Goal: Task Accomplishment & Management: Manage account settings

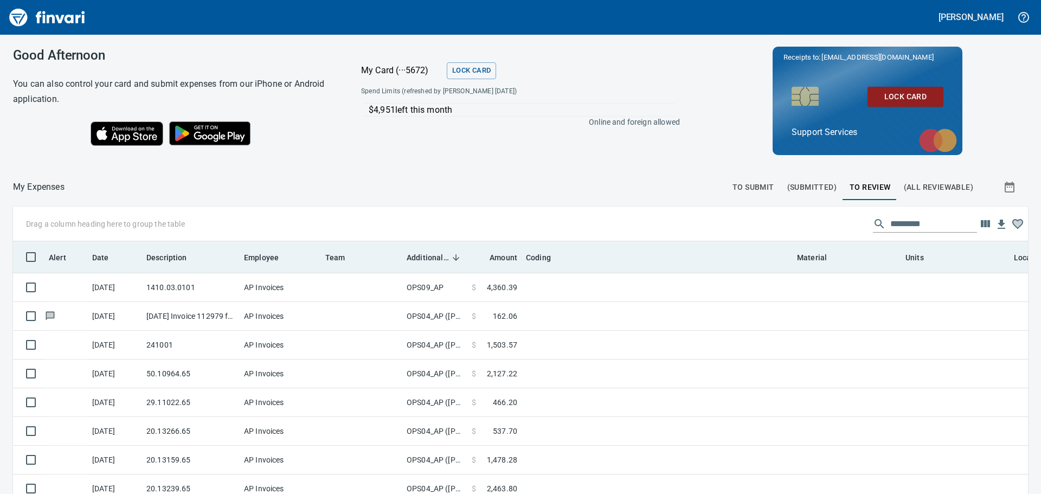
scroll to position [1, 1]
click at [430, 255] on span "Additional Reviewer" at bounding box center [427, 257] width 42 height 13
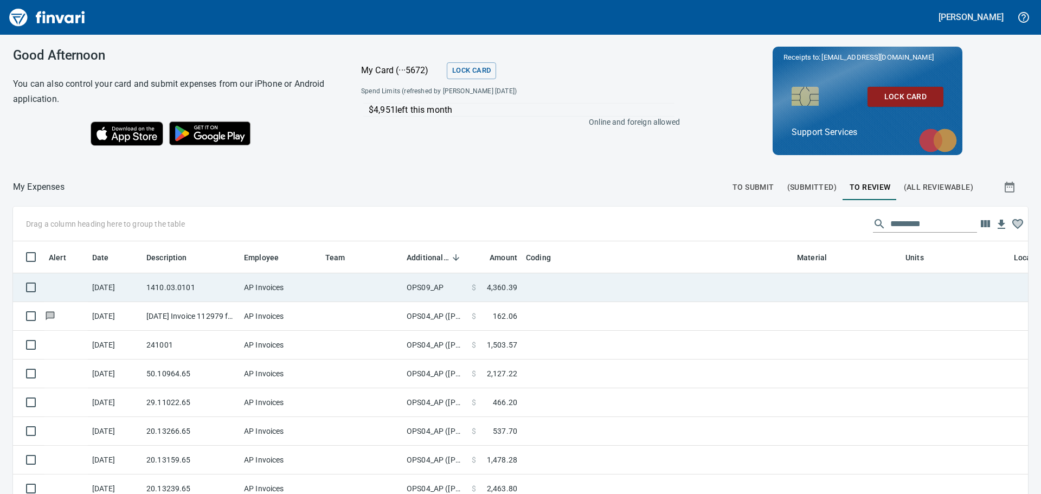
click at [435, 286] on td "OPS09_AP" at bounding box center [434, 287] width 65 height 29
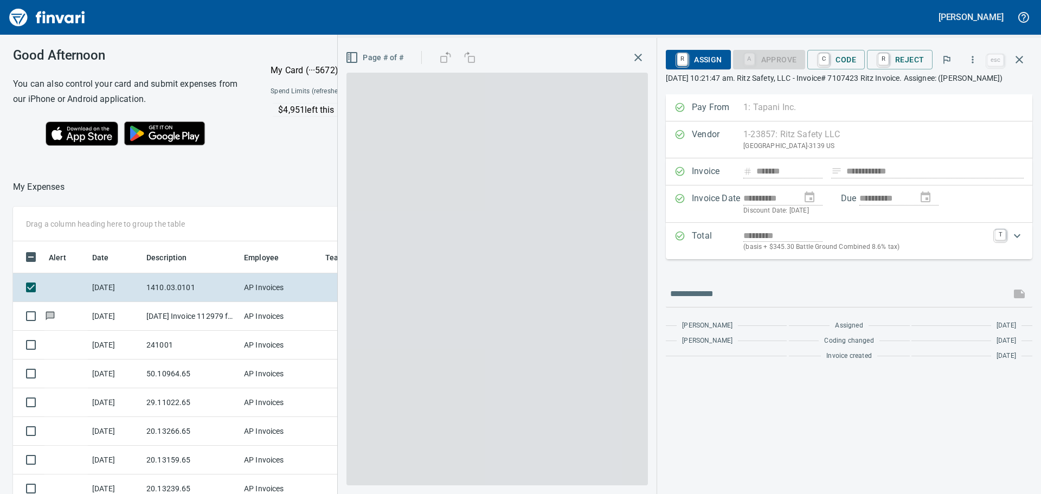
scroll to position [358, 719]
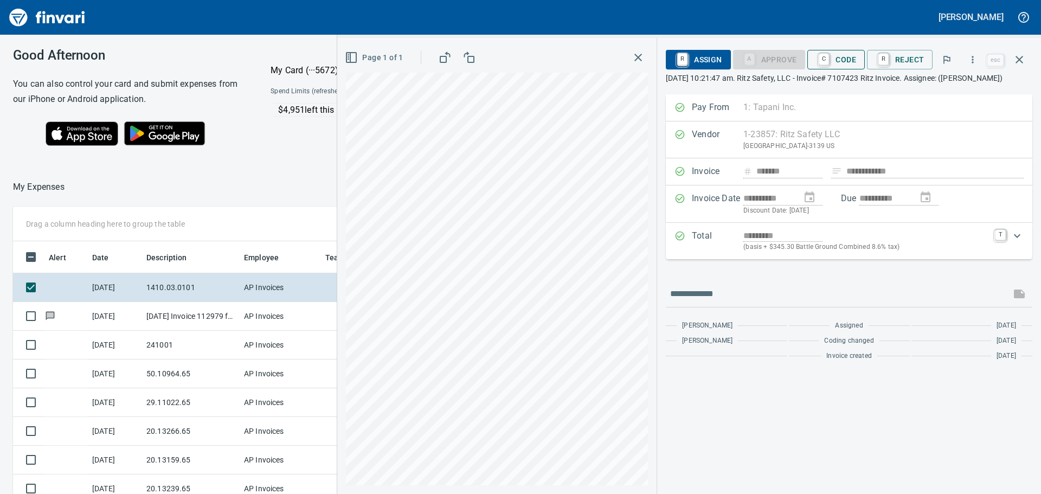
click at [842, 61] on span "C Code" at bounding box center [836, 59] width 40 height 18
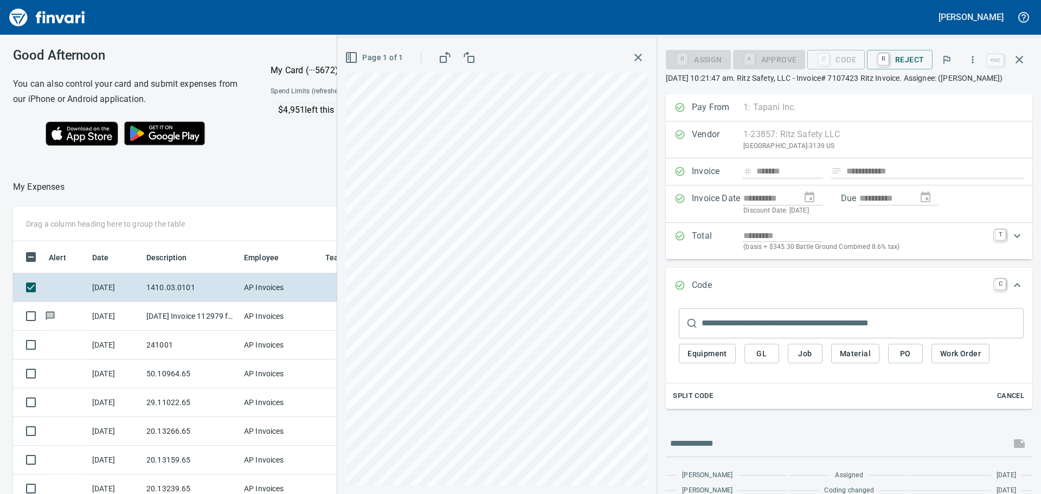
click at [651, 274] on div "Page 1 of 1" at bounding box center [496, 266] width 319 height 456
click at [757, 353] on span "GL" at bounding box center [761, 354] width 17 height 14
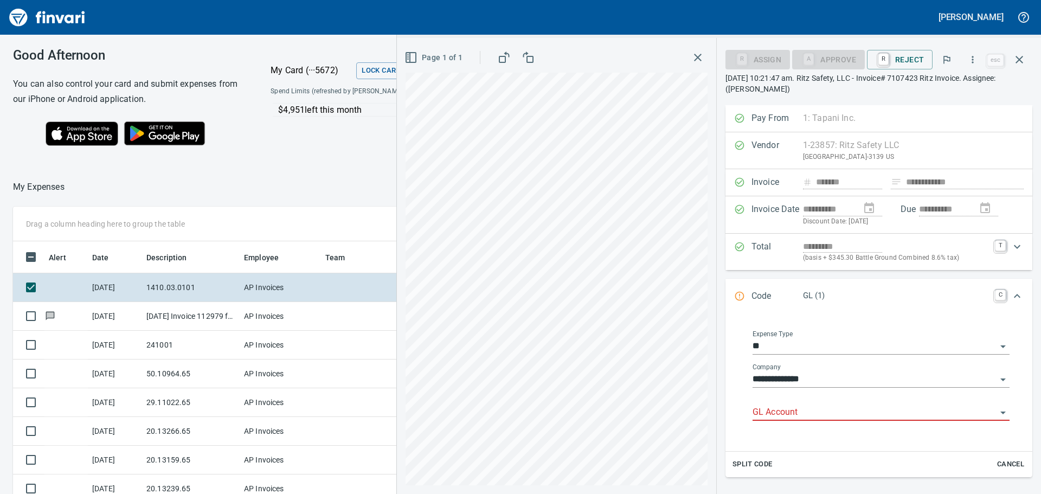
click at [784, 407] on input "GL Account" at bounding box center [874, 412] width 244 height 15
click at [798, 438] on li "1410. .: Prepaid Materials" at bounding box center [877, 440] width 247 height 26
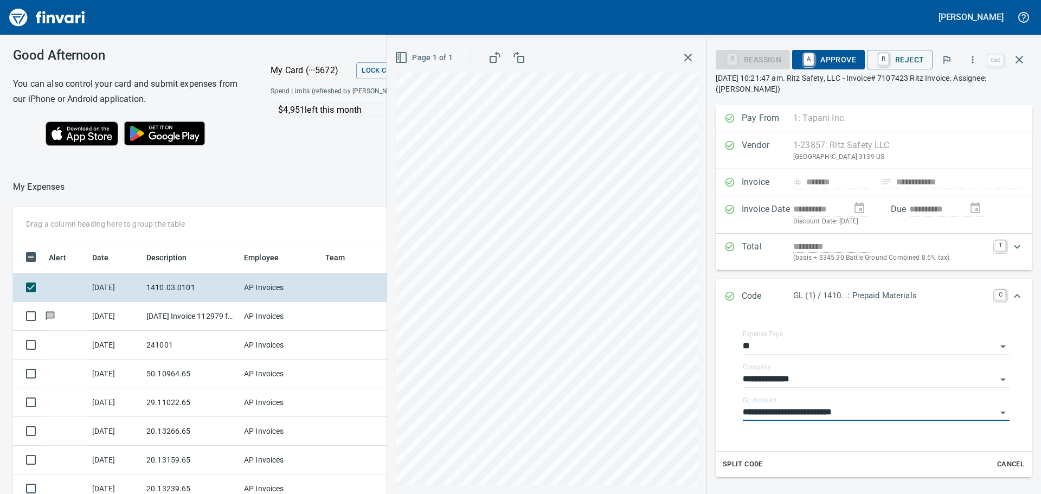
type input "**********"
click at [845, 56] on span "A Approve" at bounding box center [828, 59] width 55 height 18
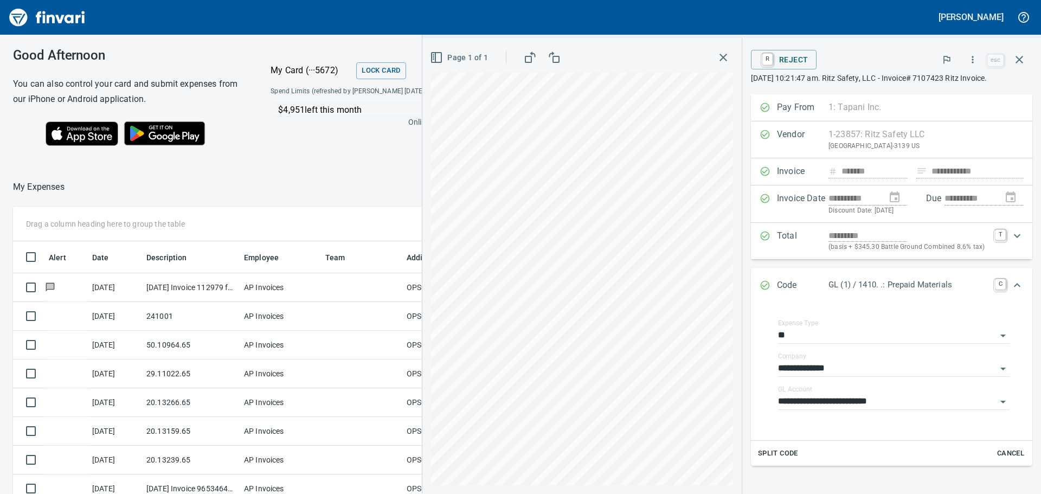
click at [325, 173] on div "Good Afternoon You can also control your card and submit expenses from our iPho…" at bounding box center [520, 264] width 1041 height 459
click at [719, 58] on icon "button" at bounding box center [723, 58] width 8 height 8
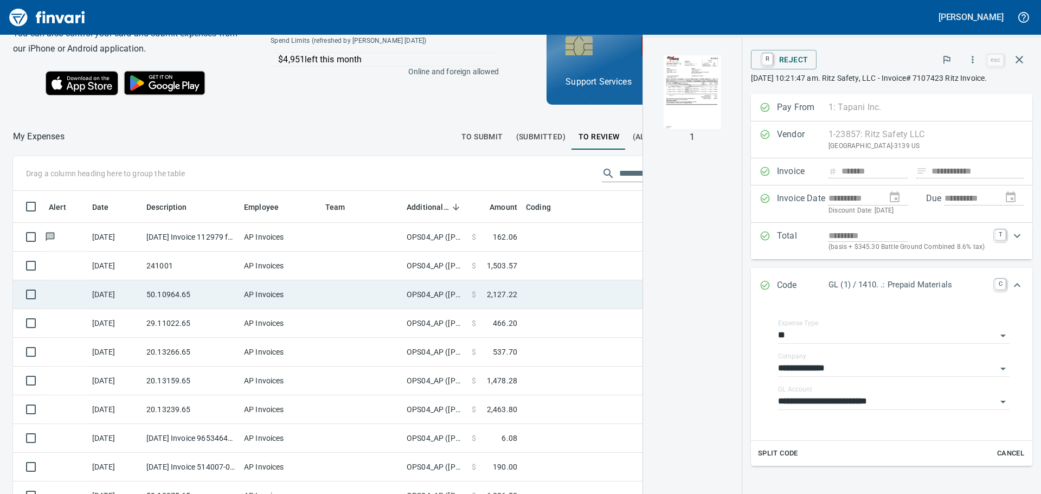
scroll to position [0, 0]
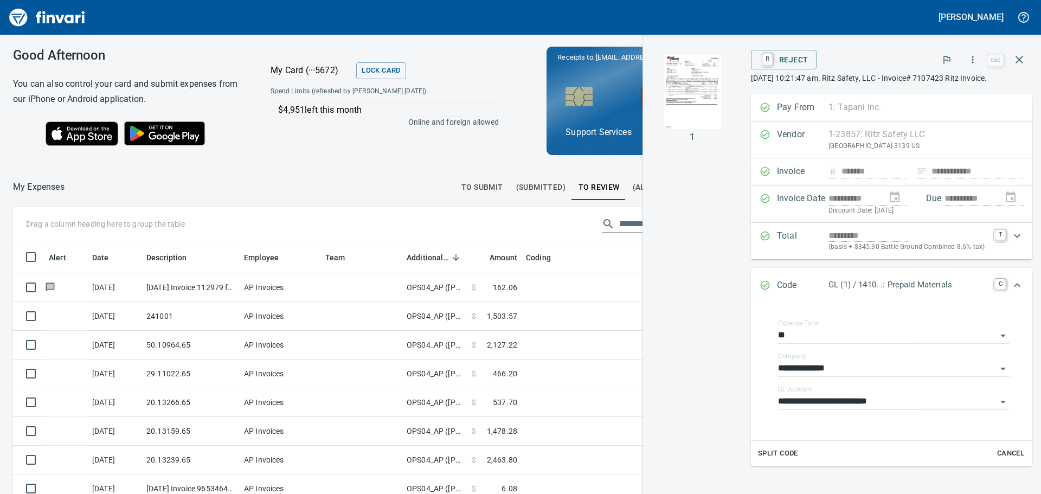
click at [335, 149] on div "Good Afternoon You can also control your card and submit expenses from our iPho…" at bounding box center [385, 101] width 770 height 132
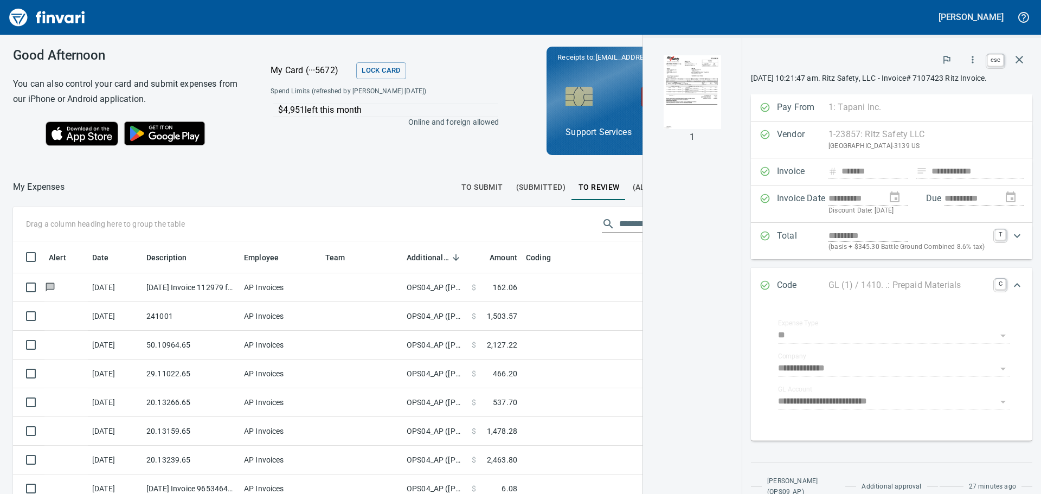
scroll to position [358, 719]
click at [1021, 58] on icon "button" at bounding box center [1019, 60] width 8 height 8
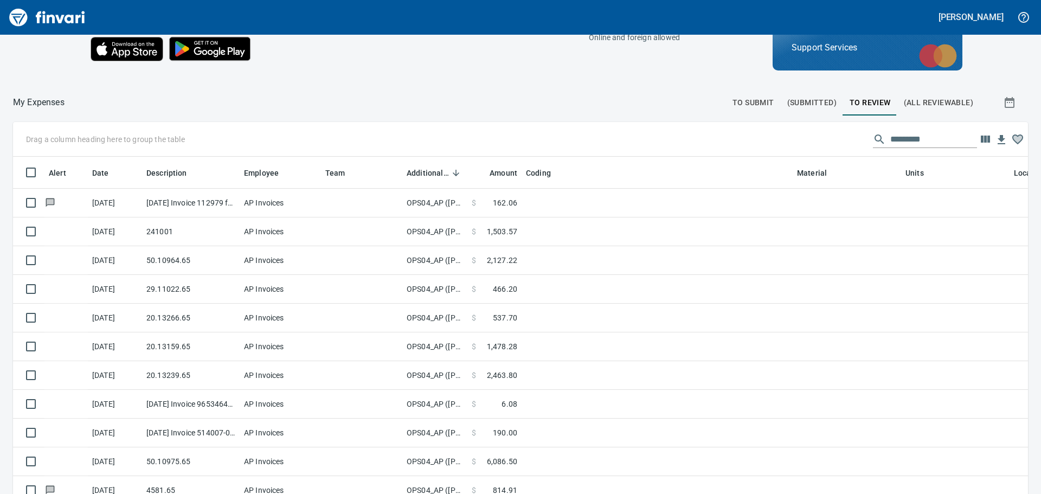
scroll to position [14, 0]
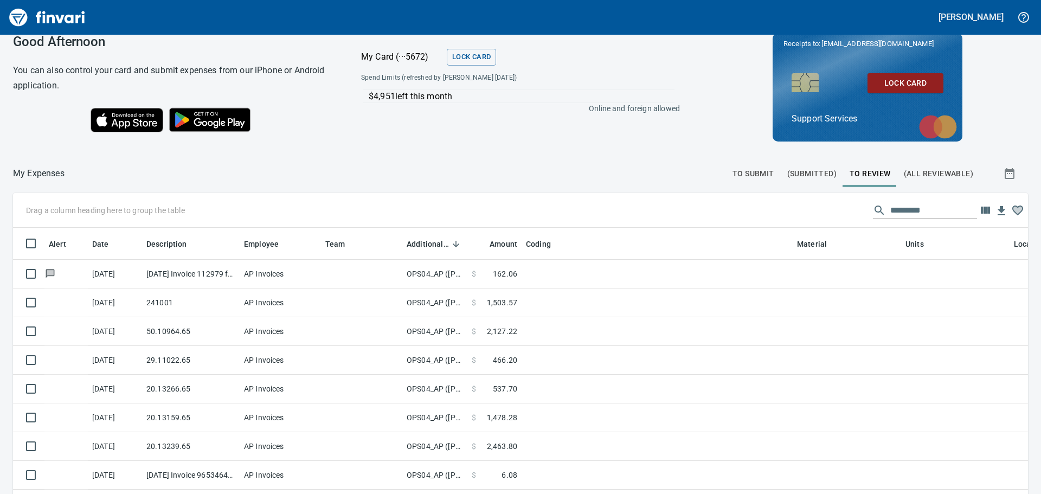
click at [753, 170] on span "To Submit" at bounding box center [753, 174] width 42 height 14
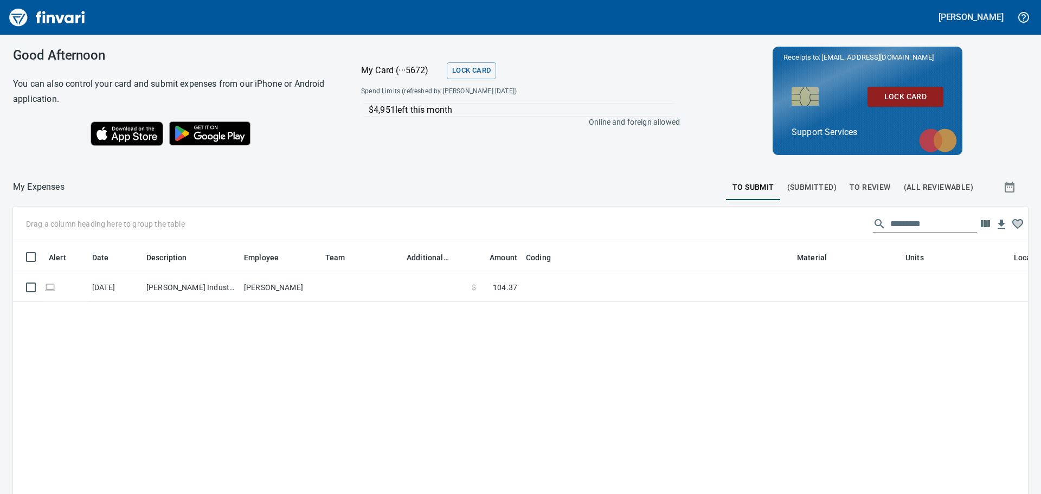
scroll to position [358, 998]
click at [821, 190] on span "(Submitted)" at bounding box center [811, 187] width 49 height 14
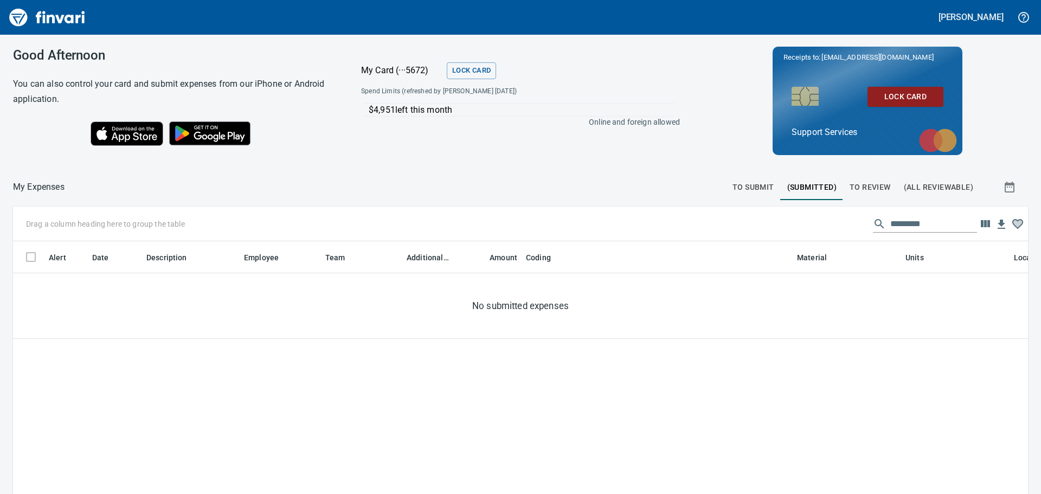
scroll to position [358, 998]
click at [864, 189] on span "To Review" at bounding box center [869, 187] width 41 height 14
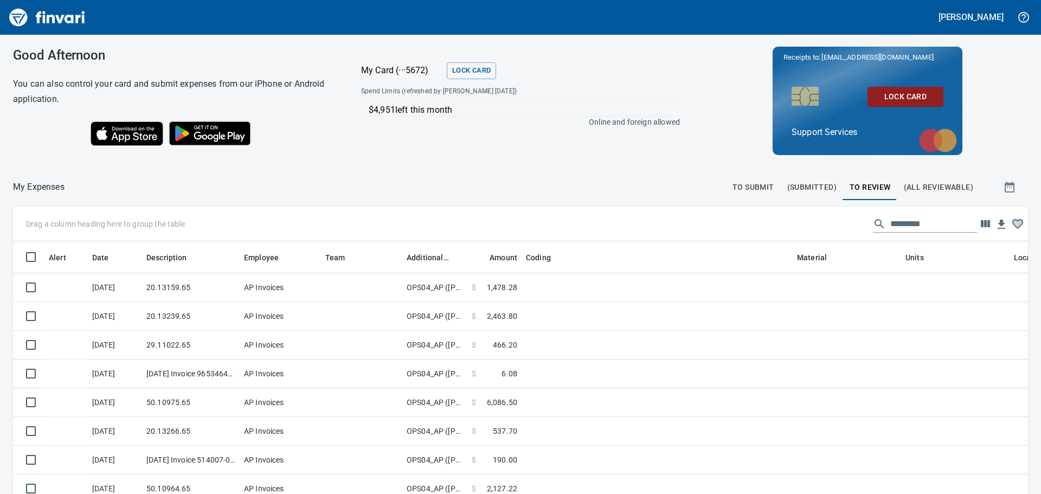
scroll to position [358, 990]
click at [802, 177] on button "(Submitted)" at bounding box center [811, 187] width 62 height 26
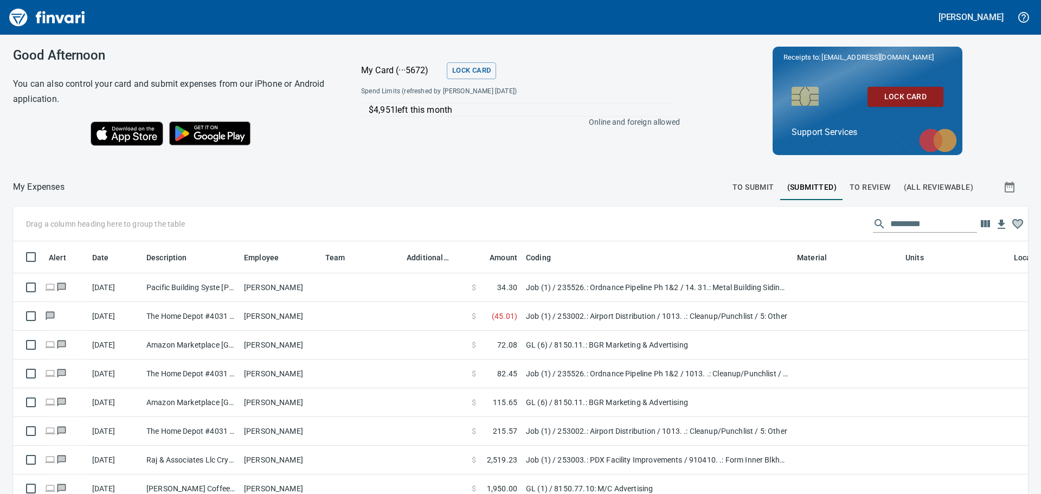
scroll to position [358, 990]
click at [756, 185] on span "To Submit" at bounding box center [753, 187] width 42 height 14
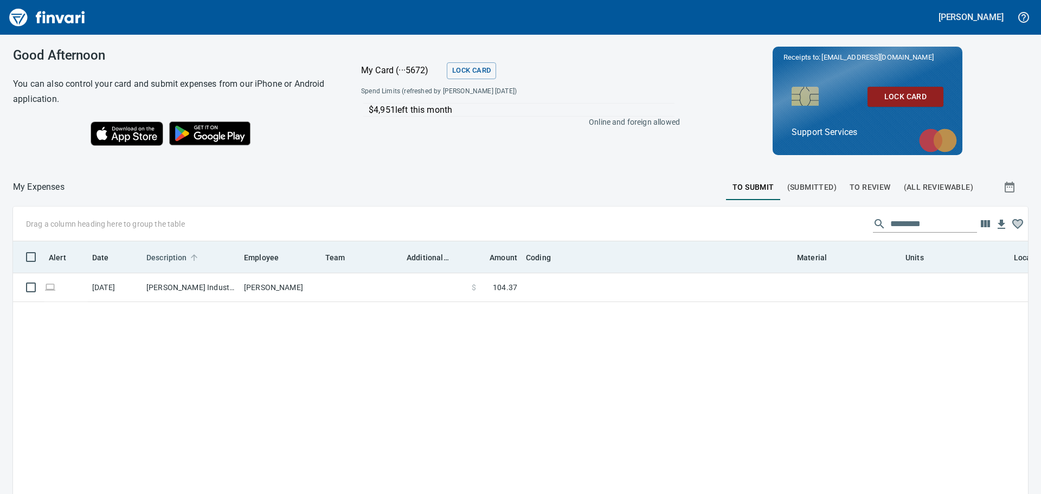
scroll to position [358, 998]
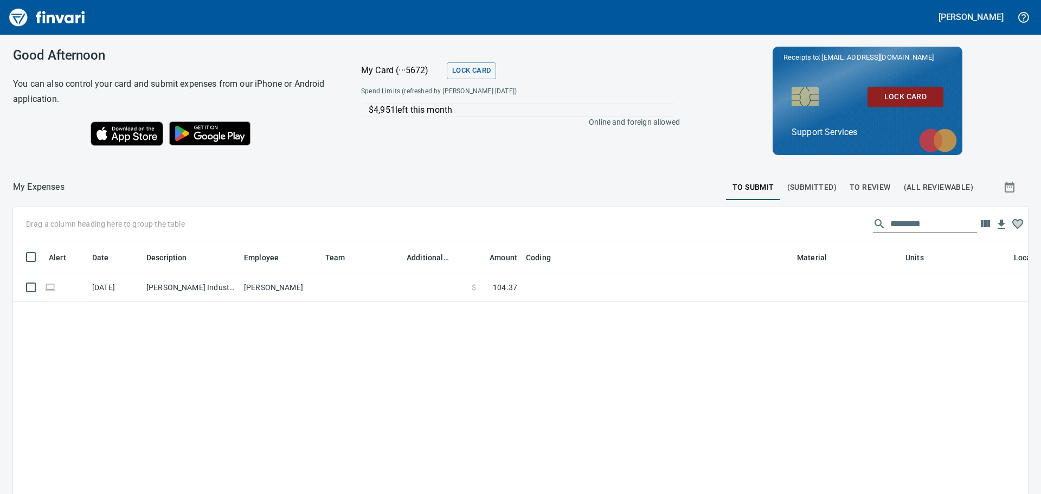
click at [25, 17] on img "Finvari" at bounding box center [47, 17] width 81 height 26
